Goal: Task Accomplishment & Management: Complete application form

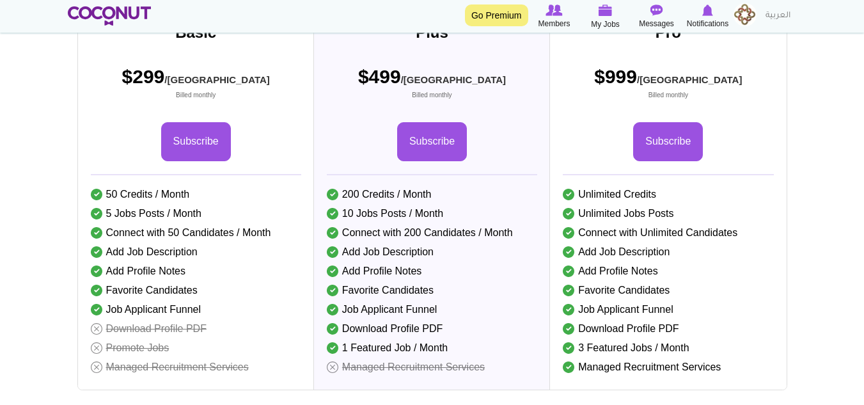
scroll to position [256, 0]
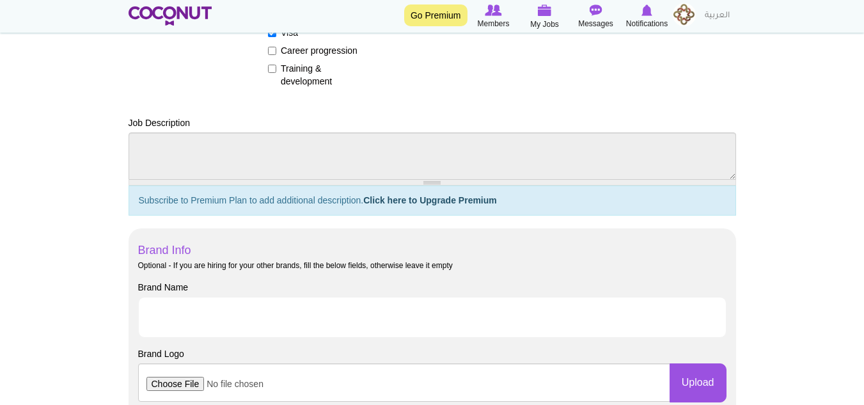
scroll to position [576, 0]
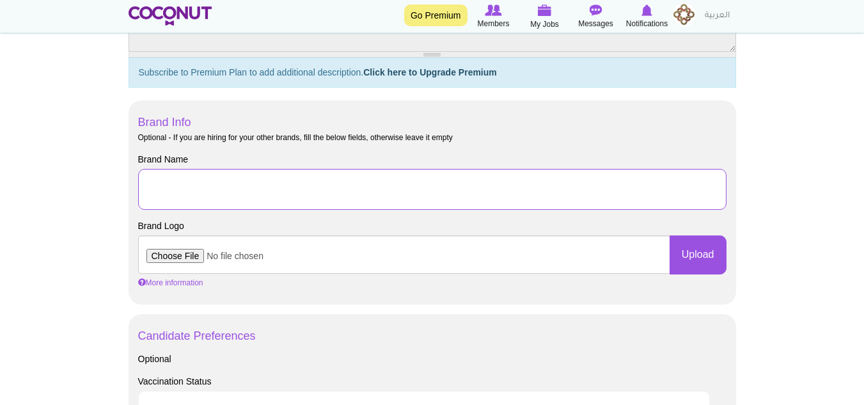
click at [223, 200] on input "Brand Name" at bounding box center [432, 189] width 588 height 41
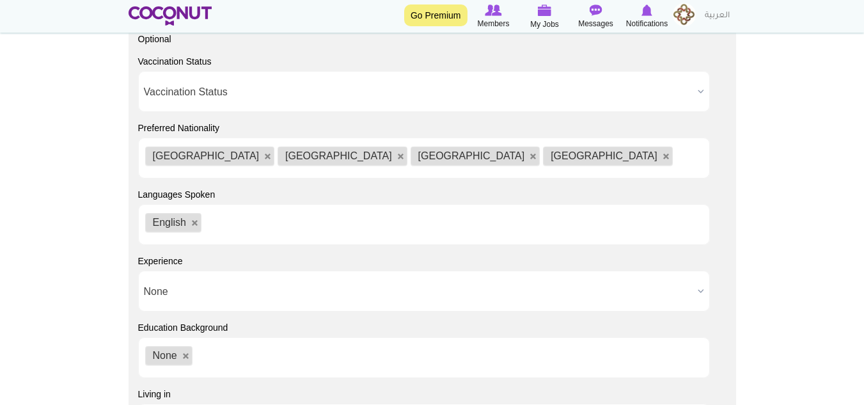
scroll to position [1087, 0]
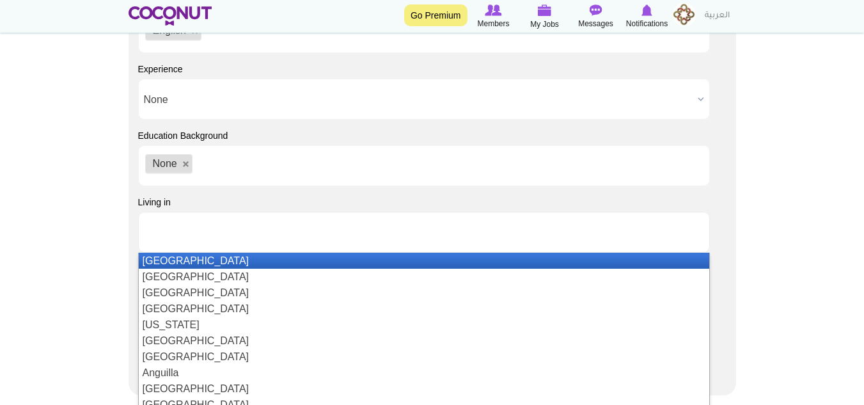
click at [184, 233] on input "text" at bounding box center [202, 232] width 115 height 12
type input "Choose some options"
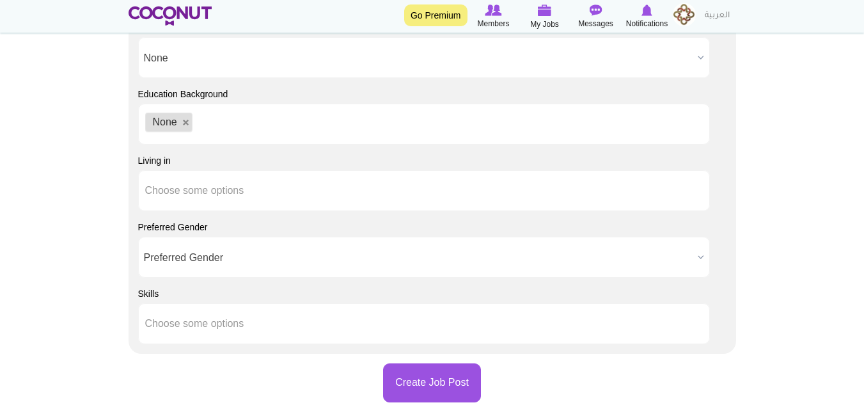
scroll to position [1151, 0]
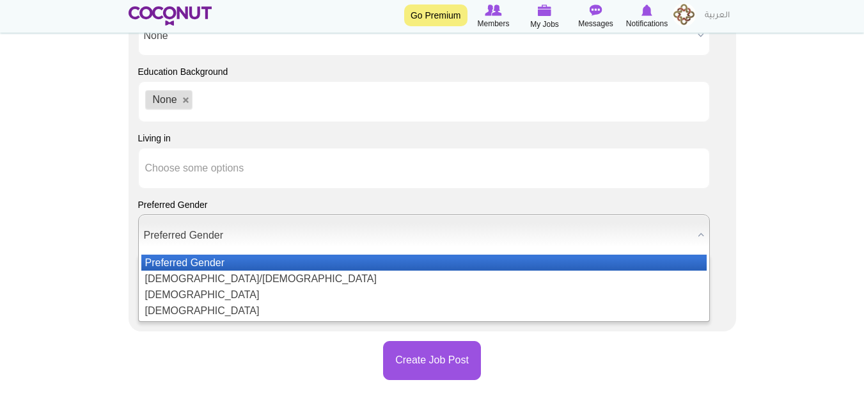
click at [169, 237] on span "Preferred Gender" at bounding box center [418, 235] width 549 height 41
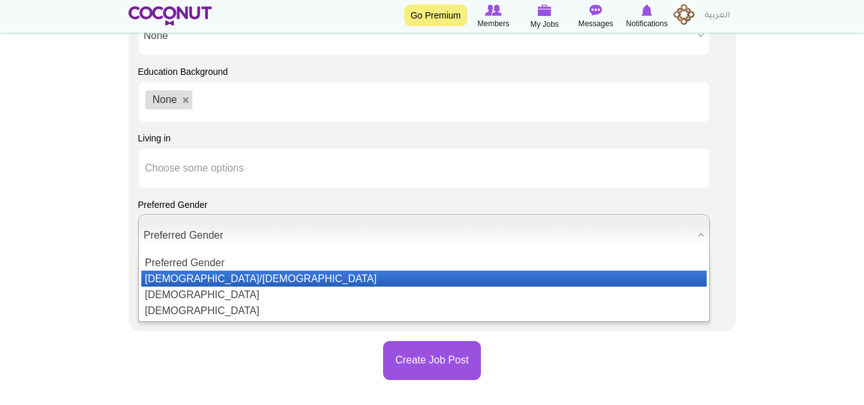
click at [169, 280] on li "[DEMOGRAPHIC_DATA]/[DEMOGRAPHIC_DATA]" at bounding box center [423, 279] width 565 height 16
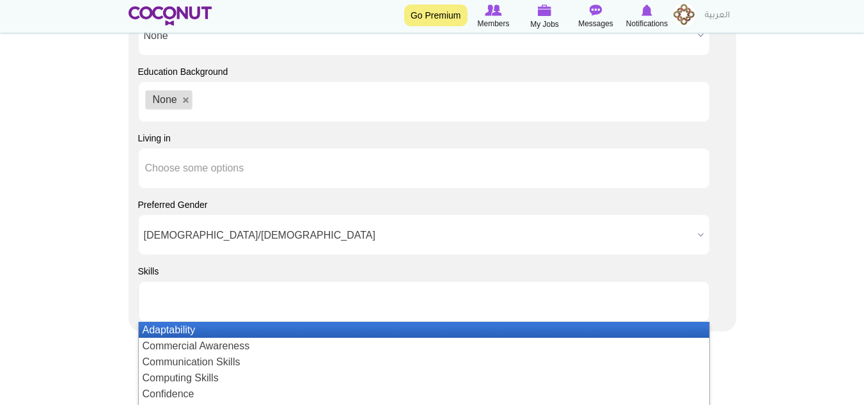
click at [178, 299] on input "text" at bounding box center [202, 301] width 115 height 12
type input "Choose some options"
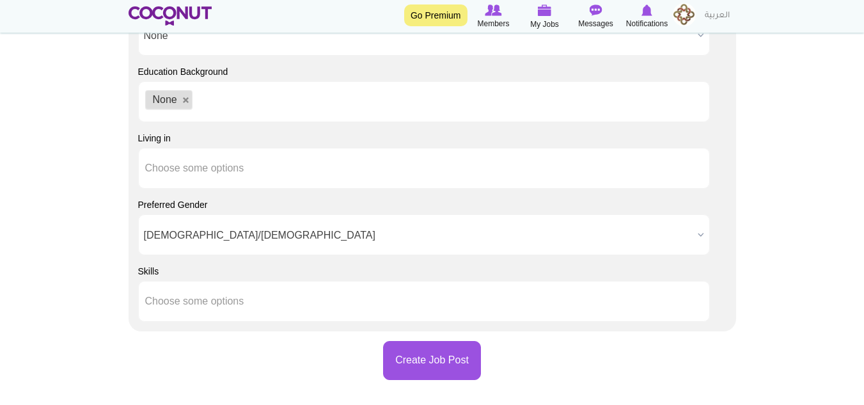
click at [165, 276] on div "Skills Adaptability Commercial Awareness Communication Skills Computing Skills …" at bounding box center [432, 293] width 588 height 57
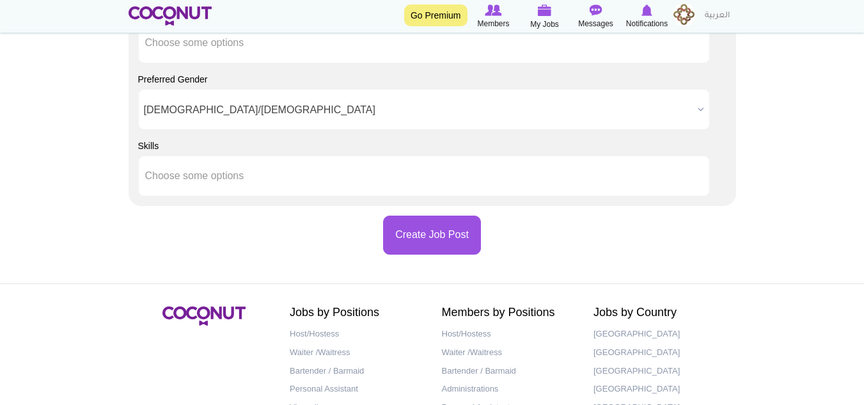
scroll to position [1279, 0]
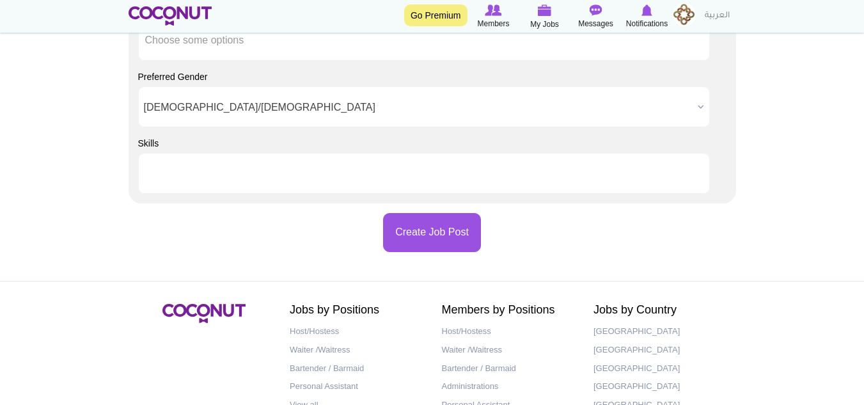
click at [206, 178] on input "text" at bounding box center [202, 174] width 115 height 12
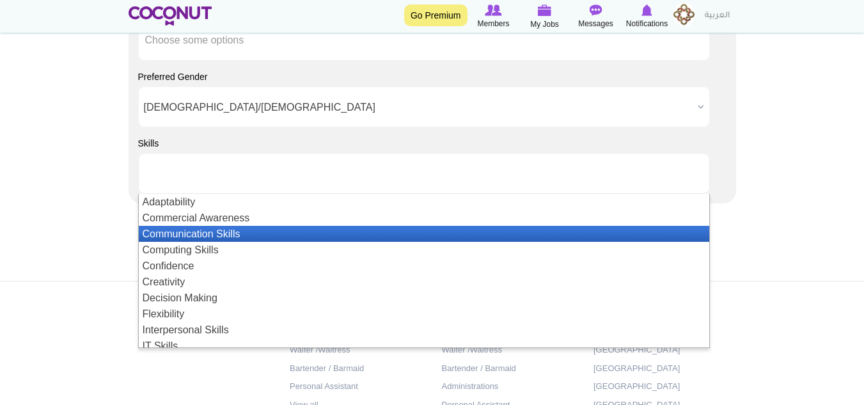
click at [205, 235] on li "Communication Skills" at bounding box center [424, 234] width 571 height 16
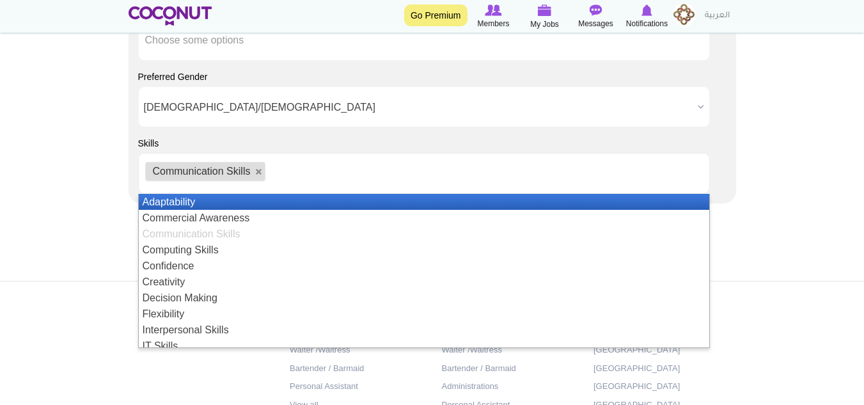
click at [237, 202] on li "Adaptability" at bounding box center [424, 202] width 571 height 16
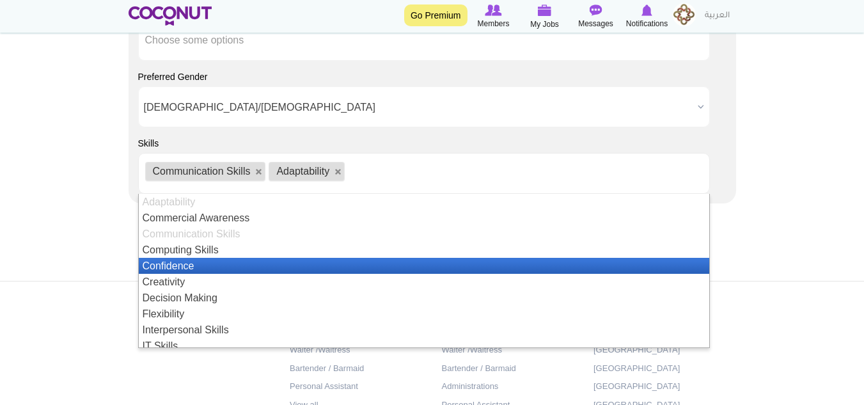
click at [226, 264] on li "Confidence" at bounding box center [424, 266] width 571 height 16
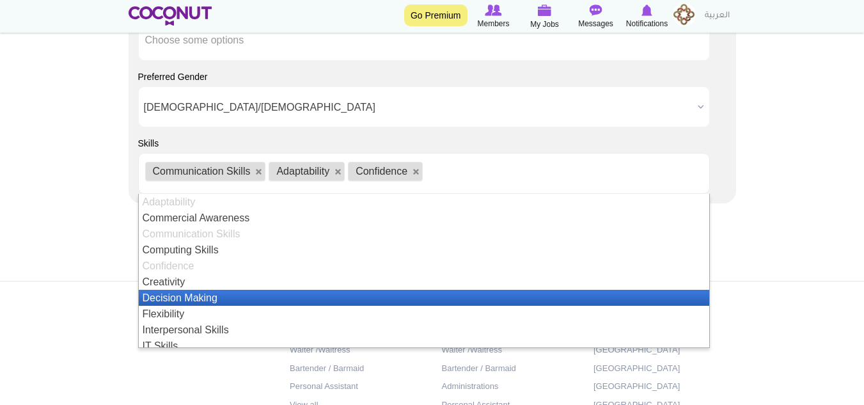
scroll to position [64, 0]
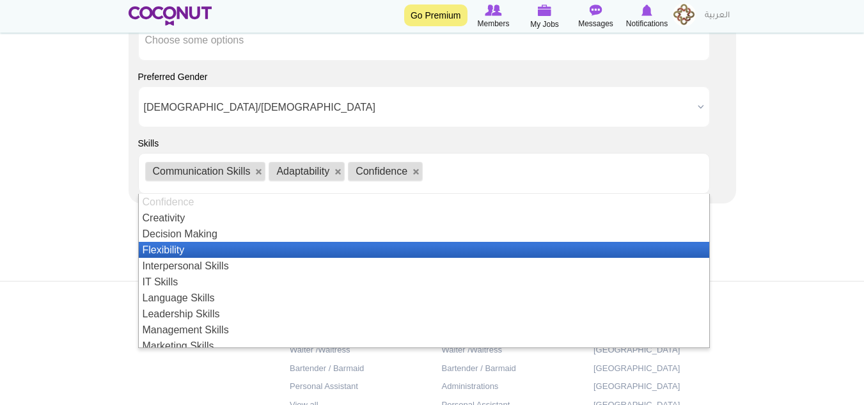
click at [237, 253] on li "Flexibility" at bounding box center [424, 250] width 571 height 16
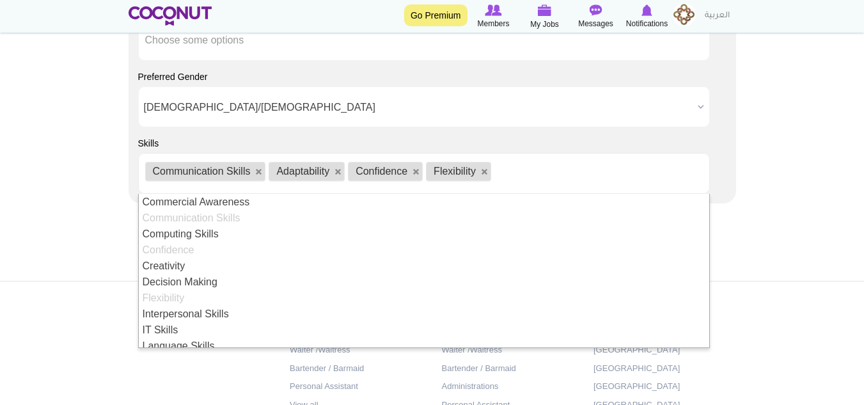
scroll to position [80, 0]
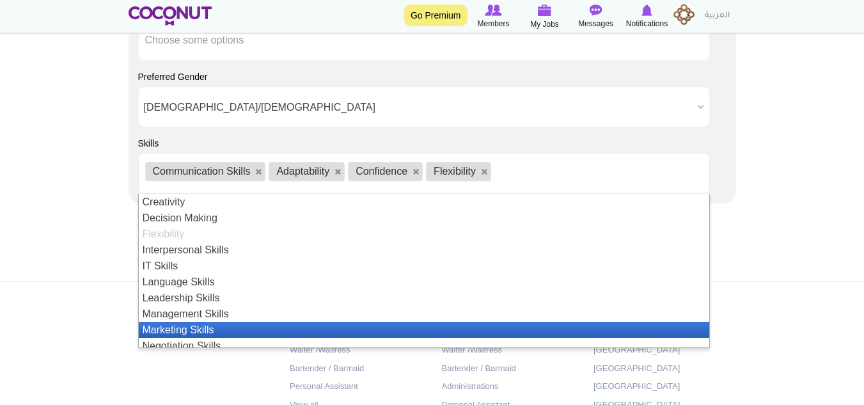
click at [237, 331] on li "Marketing Skills" at bounding box center [424, 330] width 571 height 16
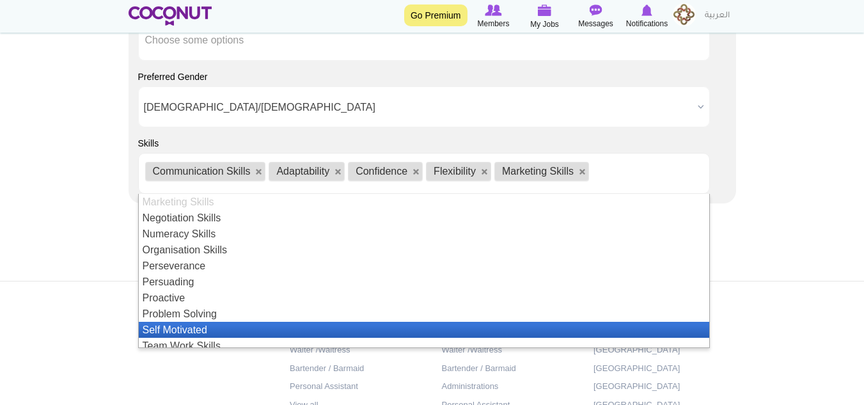
scroll to position [272, 0]
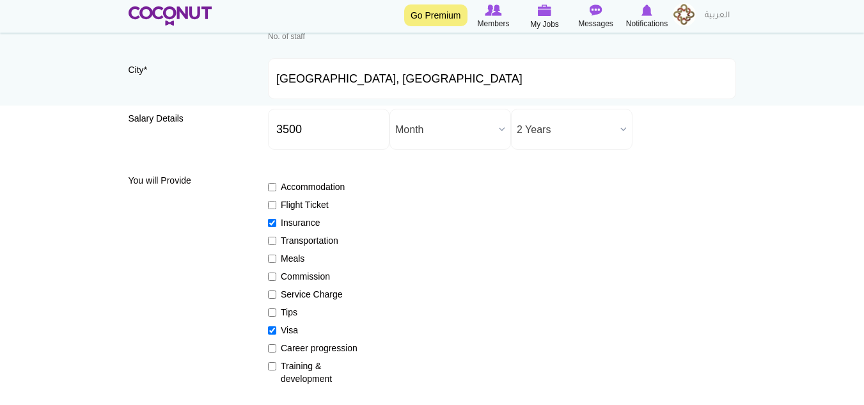
scroll to position [128, 0]
